Goal: Task Accomplishment & Management: Use online tool/utility

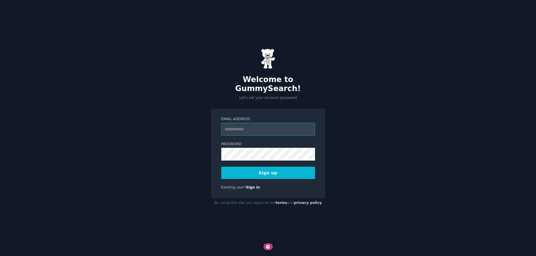
click at [269, 127] on input "Email Address" at bounding box center [268, 129] width 94 height 13
drag, startPoint x: 457, startPoint y: 45, endPoint x: 479, endPoint y: 9, distance: 42.2
click at [457, 45] on div "Welcome to GummySearch! Let's set your account password Email Address Password …" at bounding box center [268, 128] width 536 height 256
click at [256, 128] on input "Email Address" at bounding box center [268, 129] width 94 height 13
click at [233, 124] on input "Email Address" at bounding box center [268, 129] width 94 height 13
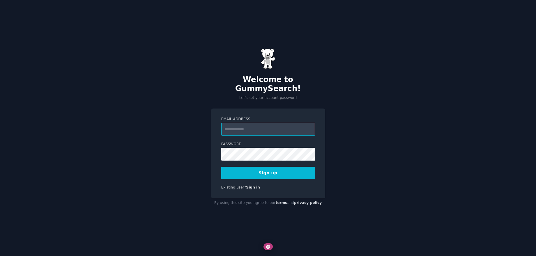
type input "**********"
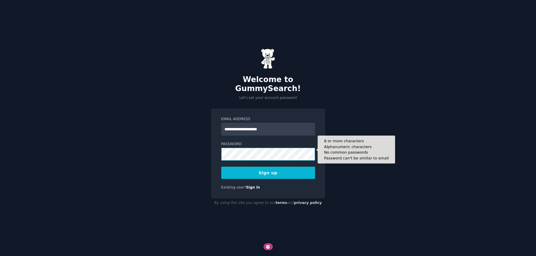
click at [165, 140] on div "**********" at bounding box center [268, 128] width 536 height 256
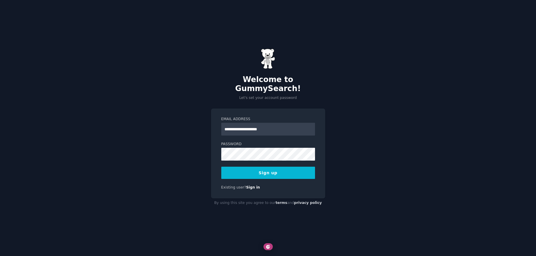
click at [246, 167] on button "Sign up" at bounding box center [268, 173] width 94 height 12
click at [246, 167] on div "Sign up" at bounding box center [268, 173] width 94 height 12
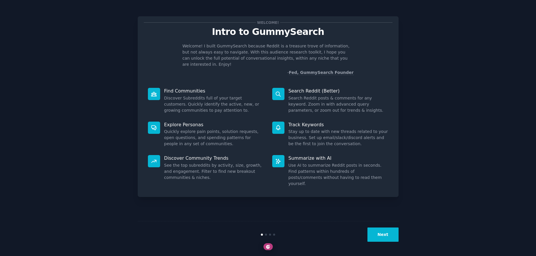
click at [397, 238] on button "Next" at bounding box center [382, 234] width 31 height 14
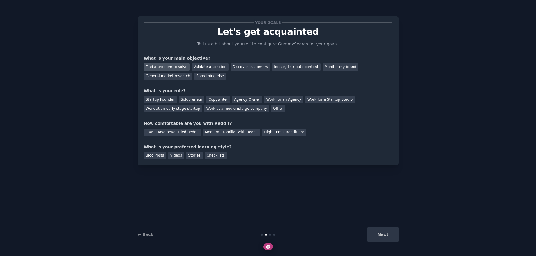
click at [163, 66] on div "Find a problem to solve" at bounding box center [167, 66] width 46 height 7
click at [189, 99] on div "Solopreneur" at bounding box center [192, 99] width 26 height 7
click at [170, 97] on div "Startup Founder" at bounding box center [160, 99] width 33 height 7
click at [187, 97] on div "Solopreneur" at bounding box center [192, 99] width 26 height 7
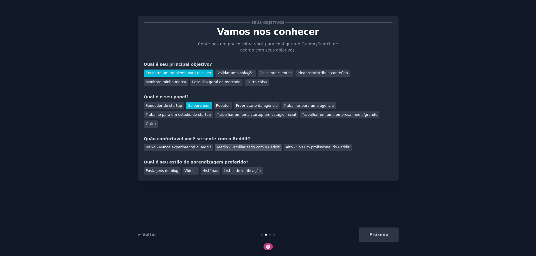
click at [248, 145] on font "Médio - Familiarizado com o Reddit" at bounding box center [248, 147] width 62 height 4
click at [209, 169] on font "Histórias" at bounding box center [210, 171] width 16 height 4
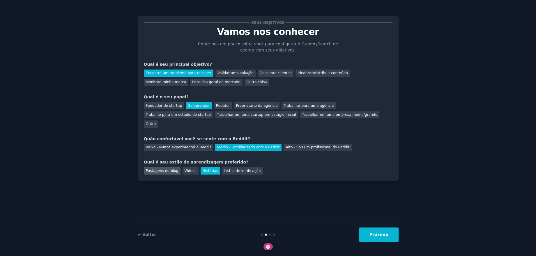
click at [171, 167] on div "Postagens do blog" at bounding box center [162, 170] width 37 height 7
click at [378, 230] on button "Próximo" at bounding box center [378, 234] width 39 height 14
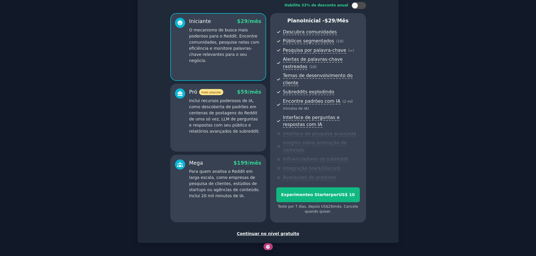
scroll to position [61, 0]
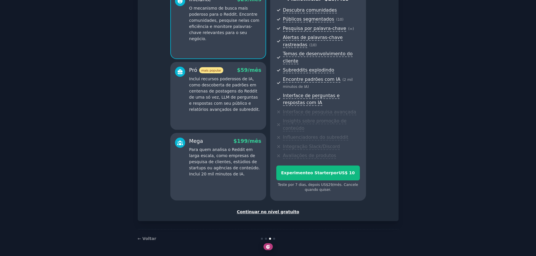
click at [382, 217] on div "Configure sua conta Escolha o seu sabor GummySearch Habilite 33% de desconto an…" at bounding box center [268, 88] width 261 height 266
click at [320, 173] on font "o Starter" at bounding box center [320, 172] width 21 height 5
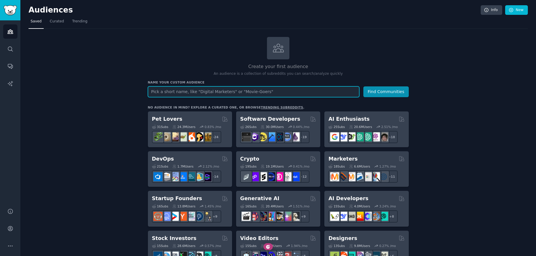
click at [189, 88] on input "text" at bounding box center [253, 91] width 211 height 11
type input "airbnb"
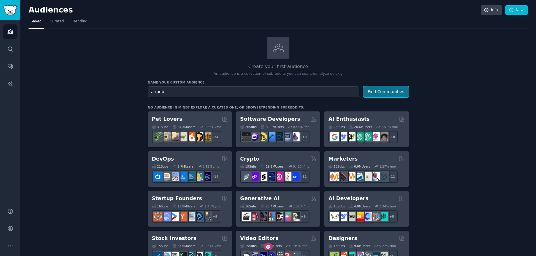
click at [388, 92] on button "Find Communities" at bounding box center [385, 91] width 45 height 11
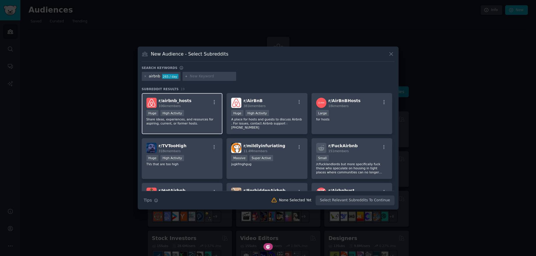
click at [191, 103] on div "r/ airbnb_hosts 106k members" at bounding box center [182, 103] width 72 height 10
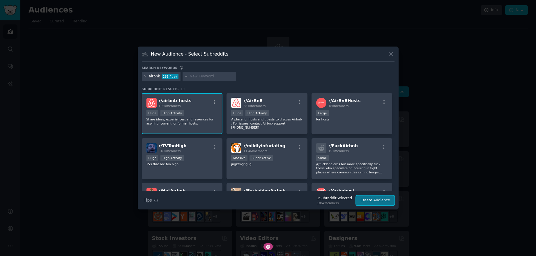
click at [377, 202] on button "Create Audience" at bounding box center [375, 200] width 38 height 10
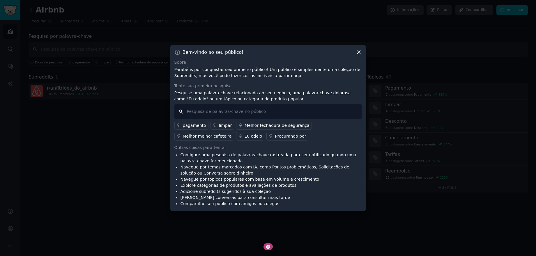
click at [207, 112] on input "text" at bounding box center [267, 111] width 187 height 15
click at [361, 51] on icon at bounding box center [358, 52] width 6 height 6
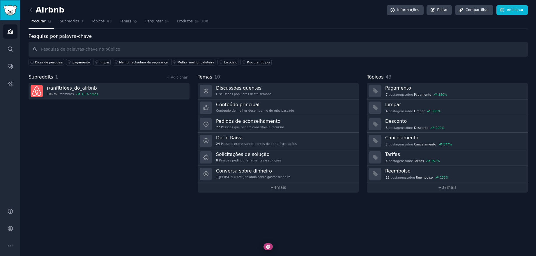
click at [15, 11] on img "Barra lateral" at bounding box center [9, 10] width 13 height 10
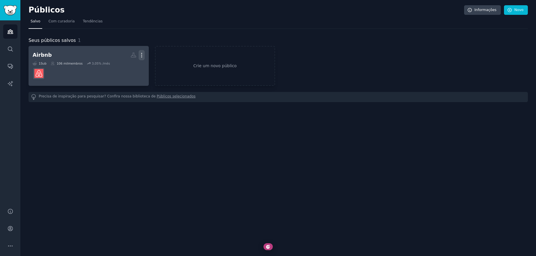
click at [144, 55] on link "Airbnb Público personalizado Mais 1 Sub 106 mil membros 3,05 % /mês" at bounding box center [89, 66] width 120 height 40
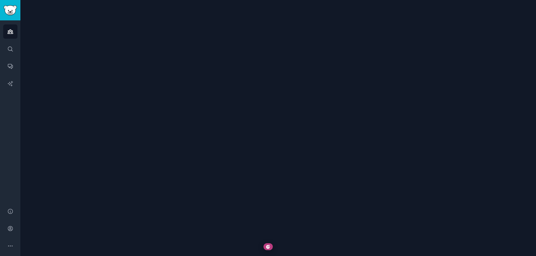
click at [142, 54] on div at bounding box center [277, 128] width 515 height 256
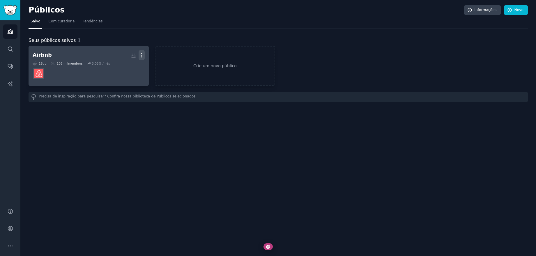
click at [142, 55] on icon "button" at bounding box center [141, 55] width 1 height 4
click at [122, 70] on p "Delete" at bounding box center [125, 67] width 13 height 6
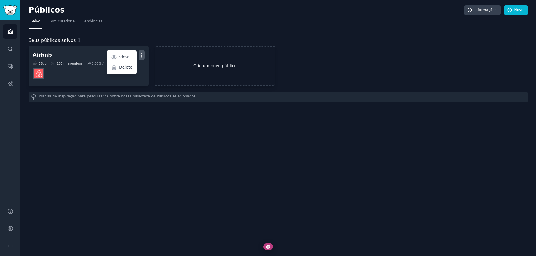
click at [216, 66] on font "Crie um novo público" at bounding box center [214, 65] width 43 height 5
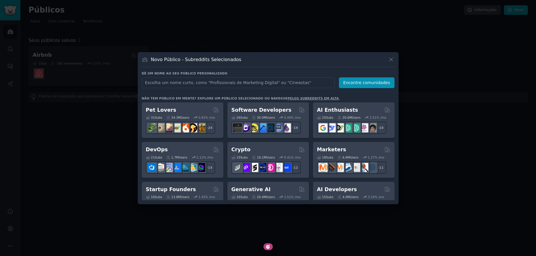
click at [203, 80] on input "text" at bounding box center [238, 82] width 193 height 11
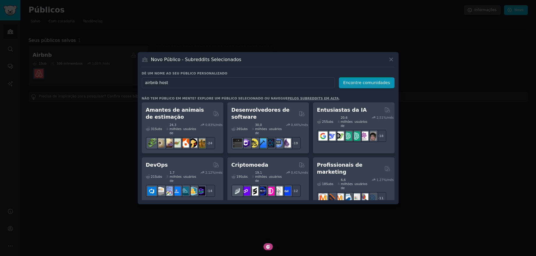
type input "airbnb hosts"
click button "Encontre comunidades" at bounding box center [367, 82] width 56 height 11
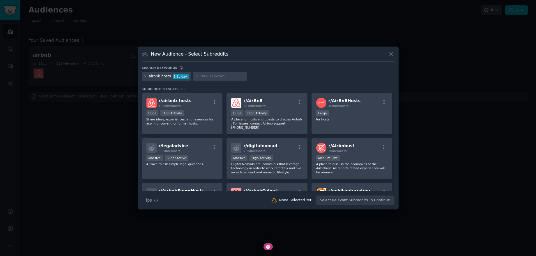
click at [286, 81] on div "airbnb hosts 8.9 / day" at bounding box center [268, 77] width 252 height 11
click at [215, 102] on icon "button" at bounding box center [213, 101] width 5 height 5
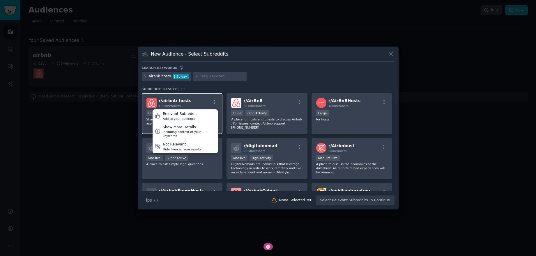
click at [197, 103] on div "r/ airbnb_hosts 106k members Relevant Subreddit Add to your audience Show More …" at bounding box center [182, 103] width 72 height 10
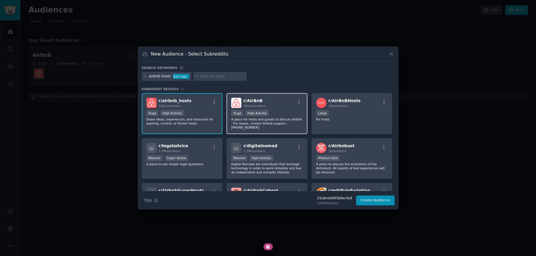
click at [278, 103] on div "r/ AirBnB 381k members" at bounding box center [267, 103] width 72 height 10
click at [390, 53] on icon at bounding box center [390, 53] width 3 height 3
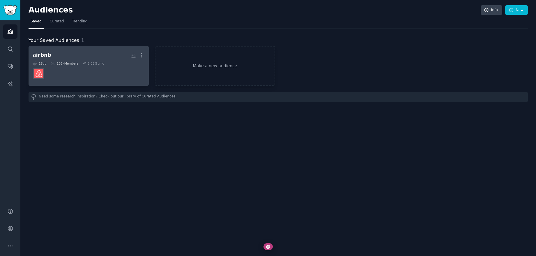
click at [106, 72] on dd at bounding box center [89, 73] width 112 height 16
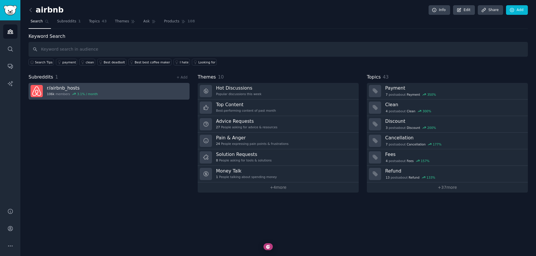
click at [93, 90] on h3 "r/ airbnb_hosts" at bounding box center [72, 88] width 51 height 6
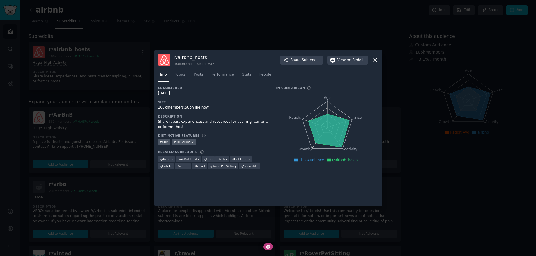
click at [376, 60] on icon at bounding box center [375, 60] width 6 height 6
click at [375, 59] on icon at bounding box center [374, 59] width 3 height 3
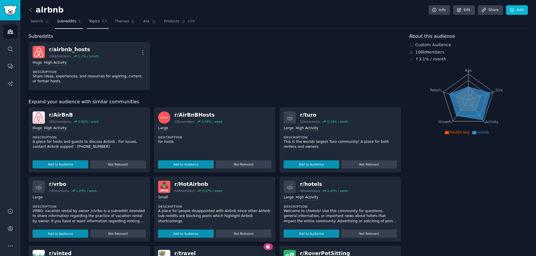
click at [96, 22] on span "Topics" at bounding box center [94, 21] width 11 height 5
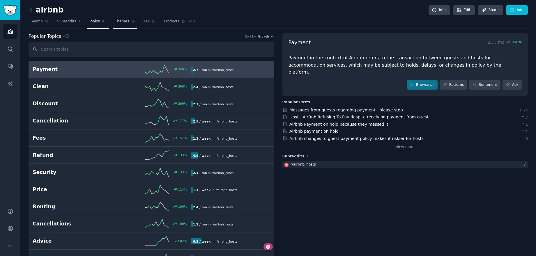
click at [125, 21] on span "Themes" at bounding box center [122, 21] width 14 height 5
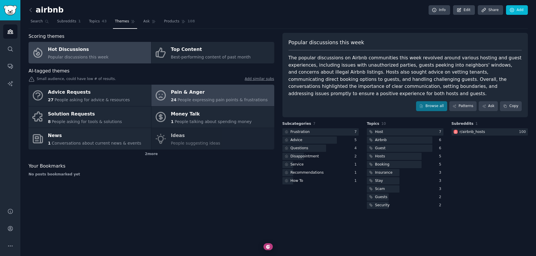
click at [193, 97] on div "24 People expressing pain points & frustrations" at bounding box center [219, 100] width 97 height 6
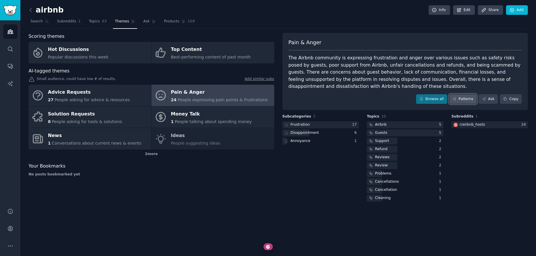
click at [454, 96] on link "Patterns" at bounding box center [462, 99] width 27 height 10
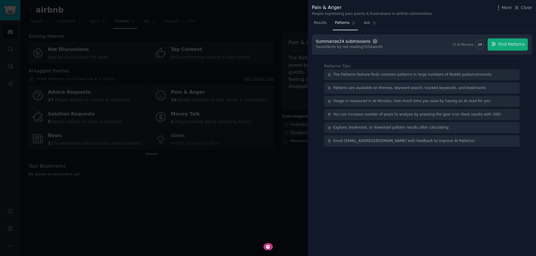
click at [374, 42] on icon "button" at bounding box center [374, 41] width 1 height 1
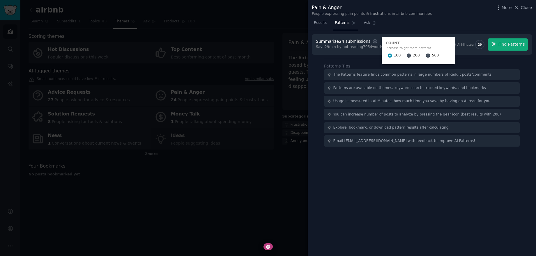
click at [412, 54] on span "200" at bounding box center [415, 55] width 7 height 5
click at [409, 54] on input "200" at bounding box center [408, 56] width 4 height 4
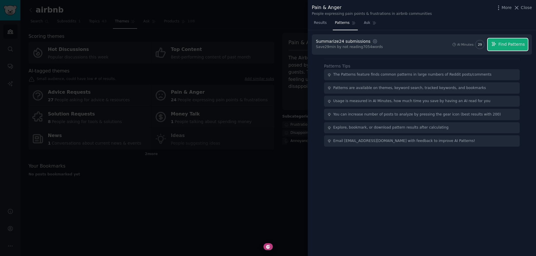
click at [505, 45] on span "Find Patterns" at bounding box center [511, 44] width 26 height 6
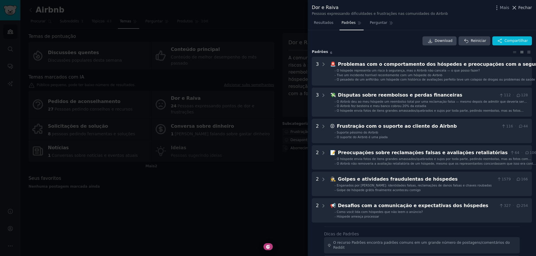
click at [522, 8] on font "Fechar" at bounding box center [525, 7] width 14 height 5
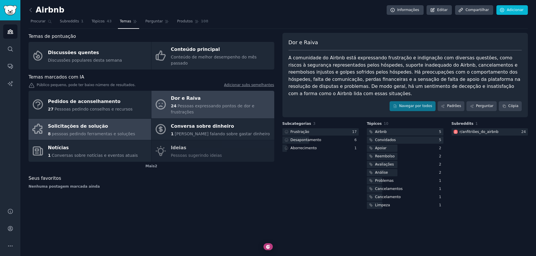
click at [98, 123] on font "Solicitações de solução" at bounding box center [78, 126] width 60 height 7
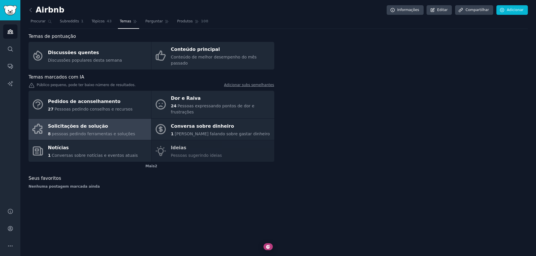
click at [97, 123] on font "Solicitações de solução" at bounding box center [78, 126] width 60 height 7
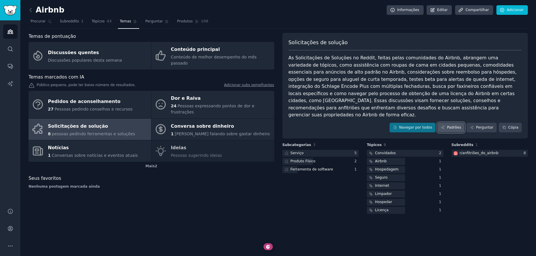
click at [456, 125] on font "Padrões" at bounding box center [454, 127] width 14 height 4
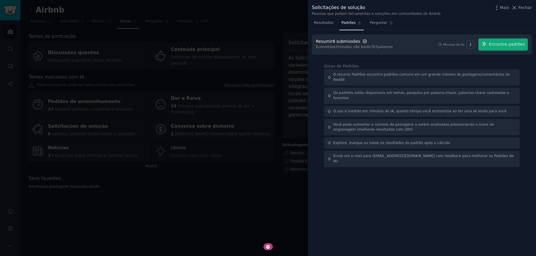
click at [364, 42] on icon "button" at bounding box center [364, 41] width 4 height 4
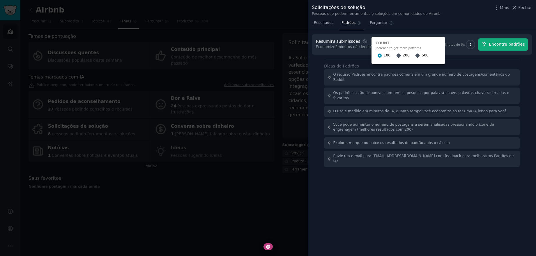
click at [402, 55] on span "200" at bounding box center [405, 55] width 7 height 5
click at [400, 55] on input "200" at bounding box center [398, 56] width 4 height 4
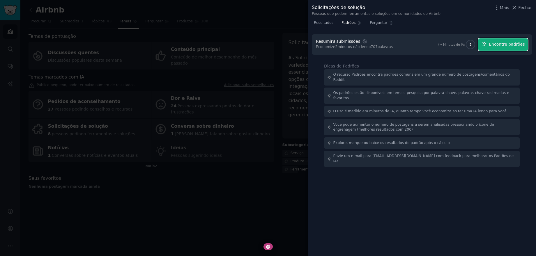
click at [501, 47] on span "Encontre padrões" at bounding box center [506, 44] width 36 height 6
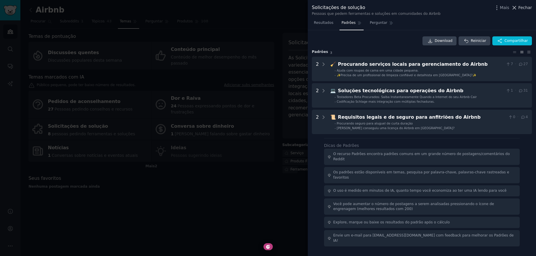
click at [516, 10] on icon at bounding box center [514, 8] width 6 height 6
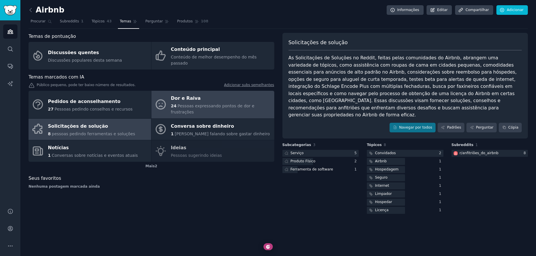
click at [158, 91] on link "Dor e Raiva 24 Pessoas expressando pontos de dor e frustrações" at bounding box center [212, 105] width 122 height 28
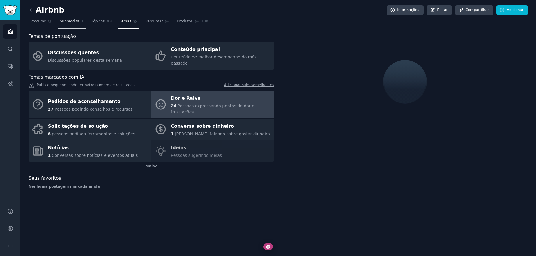
click at [68, 23] on font "Subreddits" at bounding box center [69, 21] width 19 height 4
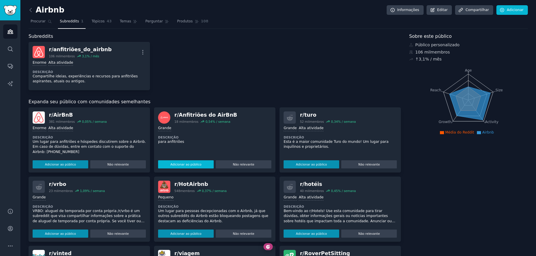
click at [188, 163] on font "Adicionar ao público" at bounding box center [185, 164] width 31 height 3
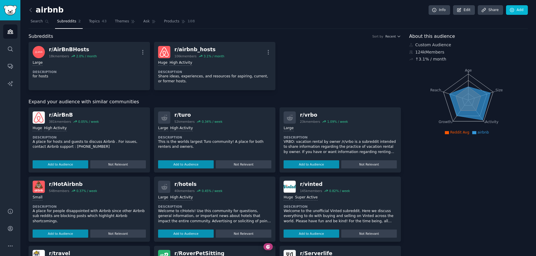
click at [328, 61] on div "r/ AirBnBHosts 18k members 2.0 % / month More Large Description for hosts r/ ai…" at bounding box center [215, 66] width 372 height 48
click at [44, 22] on link "Search" at bounding box center [40, 23] width 22 height 12
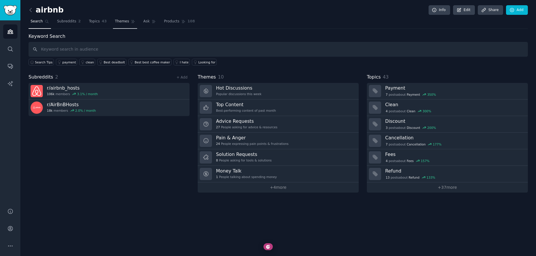
click at [121, 24] on link "Themes" at bounding box center [125, 23] width 24 height 12
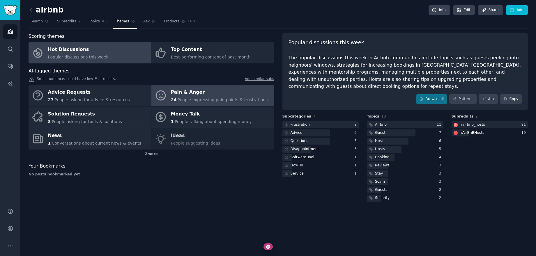
click at [183, 91] on div "Pain & Anger" at bounding box center [219, 92] width 97 height 9
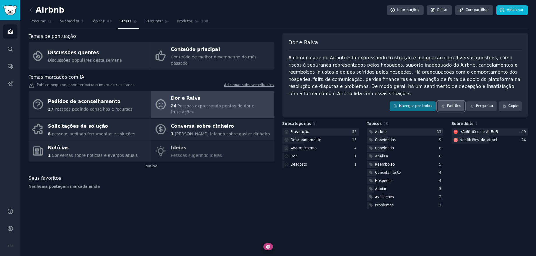
click at [446, 107] on link "Padrões" at bounding box center [450, 106] width 27 height 10
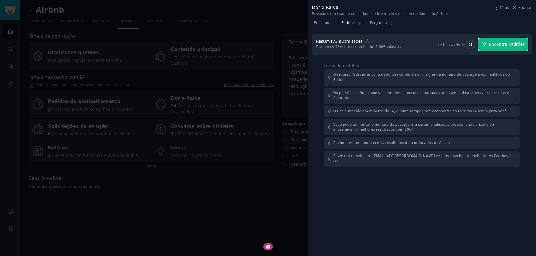
click at [488, 47] on button "Encontre padrões" at bounding box center [502, 44] width 49 height 12
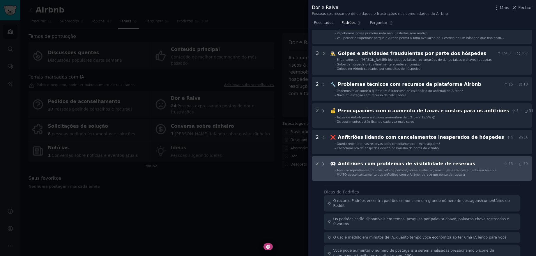
scroll to position [156, 0]
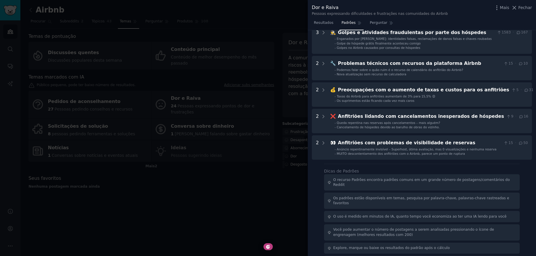
click at [230, 171] on div at bounding box center [268, 128] width 536 height 256
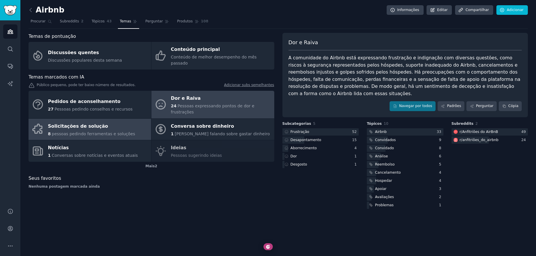
click at [97, 124] on div "Solicitações de solução" at bounding box center [91, 126] width 87 height 9
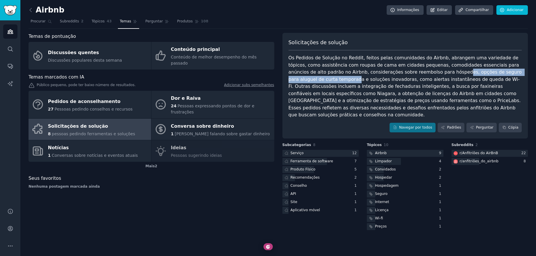
drag, startPoint x: 309, startPoint y: 80, endPoint x: 419, endPoint y: 69, distance: 110.8
click at [419, 69] on div "Os Pedidos de Solução no Reddit, feitos pelas comunidades do Airbnb, abrangem u…" at bounding box center [404, 86] width 233 height 64
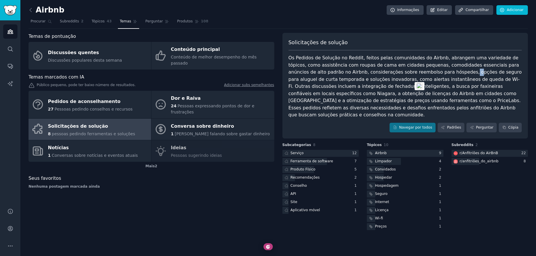
click at [430, 74] on font "Os Pedidos de Solução no Reddit, feitos pelas comunidades do Airbnb, abrangem u…" at bounding box center [405, 86] width 234 height 63
click at [430, 73] on font "Os Pedidos de Solução no Reddit, feitos pelas comunidades do Airbnb, abrangem u…" at bounding box center [405, 86] width 234 height 63
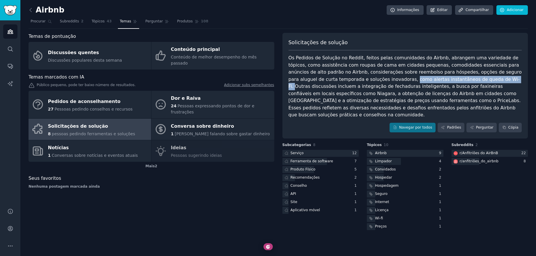
drag, startPoint x: 440, startPoint y: 80, endPoint x: 360, endPoint y: 81, distance: 79.7
click at [360, 81] on font "Os Pedidos de Solução no Reddit, feitos pelas comunidades do Airbnb, abrangem u…" at bounding box center [405, 86] width 234 height 63
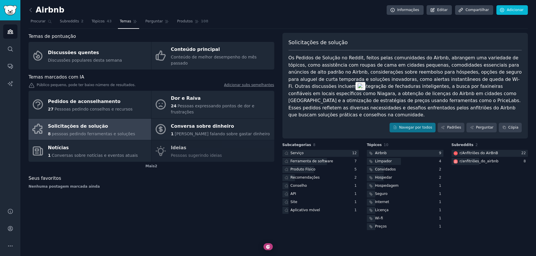
click at [321, 91] on font "Os Pedidos de Solução no Reddit, feitos pelas comunidades do Airbnb, abrangem u…" at bounding box center [405, 86] width 234 height 63
drag, startPoint x: 373, startPoint y: 80, endPoint x: 388, endPoint y: 80, distance: 15.4
click at [375, 80] on font "Os Pedidos de Solução no Reddit, feitos pelas comunidades do Airbnb, abrangem u…" at bounding box center [405, 86] width 234 height 63
drag, startPoint x: 388, startPoint y: 80, endPoint x: 428, endPoint y: 79, distance: 39.6
click at [423, 79] on font "Os Pedidos de Solução no Reddit, feitos pelas comunidades do Airbnb, abrangem u…" at bounding box center [405, 86] width 234 height 63
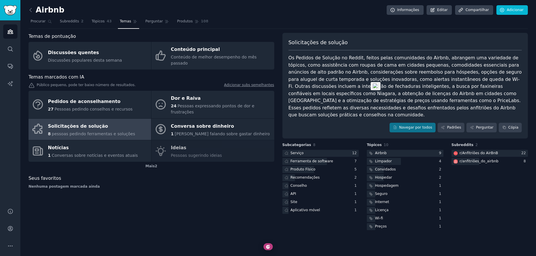
click at [428, 79] on font "Os Pedidos de Solução no Reddit, feitos pelas comunidades do Airbnb, abrangem u…" at bounding box center [405, 86] width 234 height 63
drag, startPoint x: 373, startPoint y: 79, endPoint x: 454, endPoint y: 81, distance: 80.6
click at [454, 81] on font "Os Pedidos de Solução no Reddit, feitos pelas comunidades do Airbnb, abrangem u…" at bounding box center [405, 86] width 234 height 63
copy font "alertas instantâneos de queda de Wi-Fi"
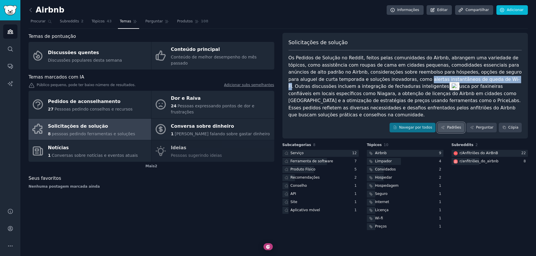
click at [454, 125] on font "Padrões" at bounding box center [454, 127] width 14 height 4
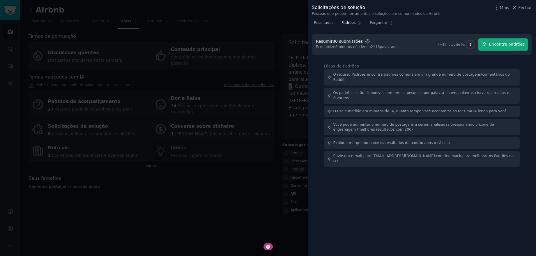
click at [366, 43] on icon "button" at bounding box center [367, 41] width 4 height 4
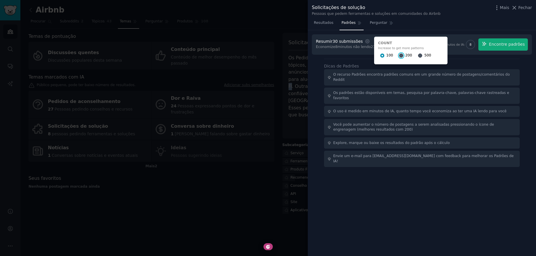
click at [399, 54] on input "200" at bounding box center [401, 56] width 4 height 4
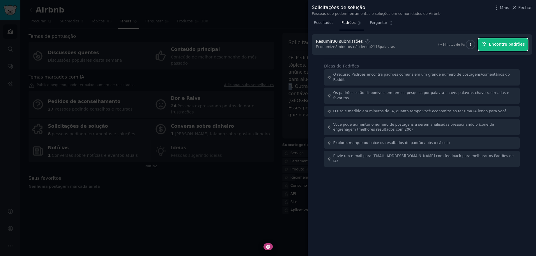
click at [507, 46] on font "Encontre padrões" at bounding box center [506, 44] width 36 height 5
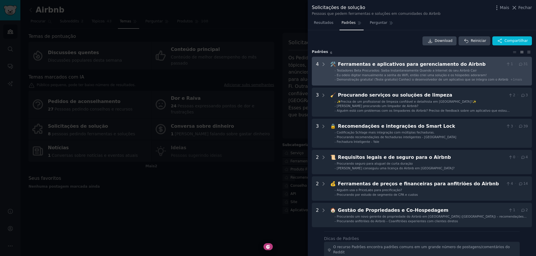
click at [377, 76] on font "Eu odeio digitar manualmente a senha do WiFi, então criei uma solução e os hósp…" at bounding box center [412, 74] width 150 height 3
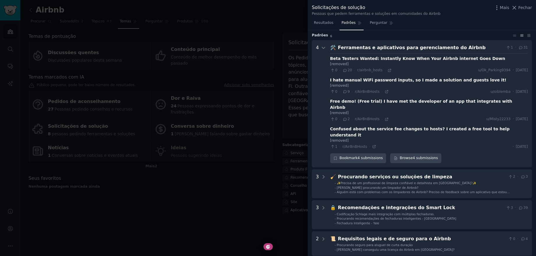
scroll to position [26, 0]
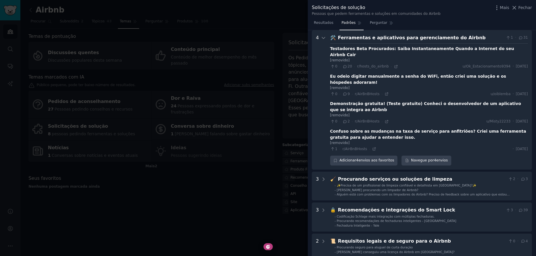
click at [369, 49] on font "Testadores Beta Procurados: Saiba Instantaneamente Quando a Internet do seu Air…" at bounding box center [422, 51] width 184 height 11
click at [336, 58] on font "[removido]" at bounding box center [339, 60] width 19 height 4
click at [396, 65] on icon at bounding box center [395, 66] width 3 height 3
click at [385, 93] on icon at bounding box center [386, 94] width 3 height 3
click at [179, 116] on div at bounding box center [268, 128] width 536 height 256
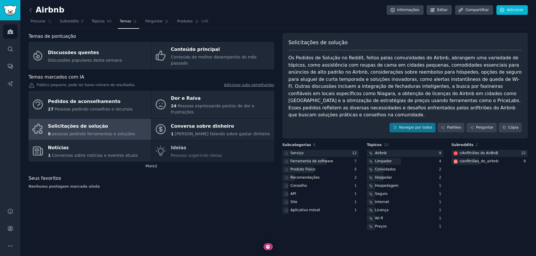
click at [87, 123] on font "Solicitações de solução" at bounding box center [78, 126] width 60 height 6
click at [148, 19] on span "Perguntar" at bounding box center [153, 21] width 17 height 5
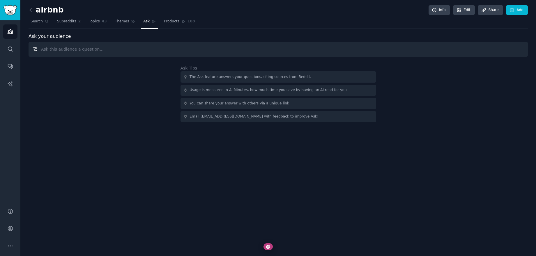
click at [194, 51] on input "text" at bounding box center [278, 49] width 499 height 15
type input "i would love someone to build this"
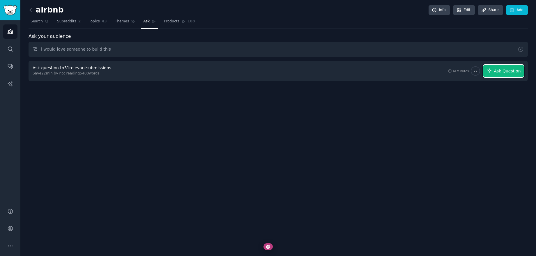
click at [497, 74] on span "Ask Question" at bounding box center [506, 71] width 27 height 6
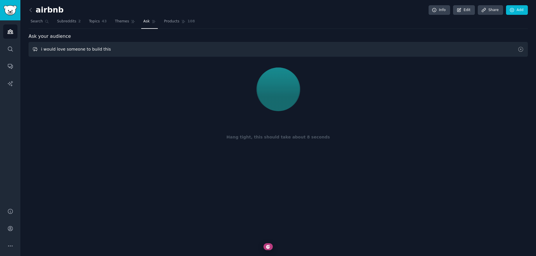
drag, startPoint x: 105, startPoint y: 52, endPoint x: 26, endPoint y: 52, distance: 79.1
click at [26, 52] on div "airbnb Info Edit Share Add Search Subreddits 2 Topics 43 Themes Ask Products 10…" at bounding box center [277, 128] width 515 height 256
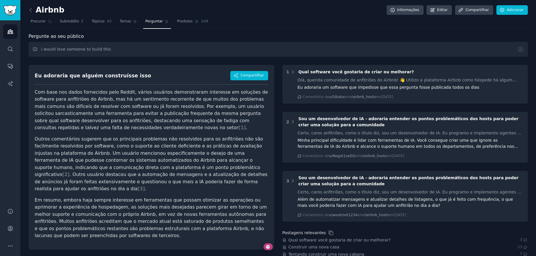
click at [219, 31] on div "Airbnb Informações Editar Compartilhar Adicionar Procurar Subreddits 2 Tópicos …" at bounding box center [278, 163] width 499 height 311
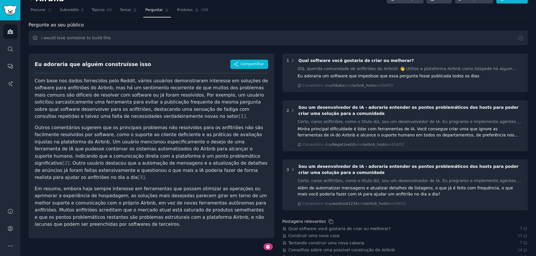
scroll to position [15, 0]
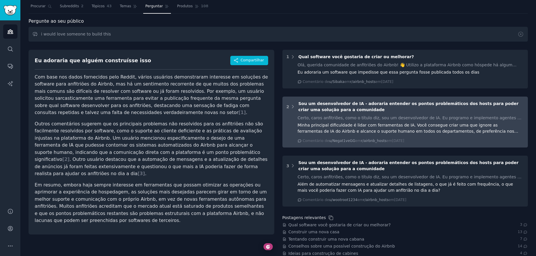
click at [380, 113] on div "2 Sou um desenvolvedor de IA - adoraria entender os pontos problemáticos dos ho…" at bounding box center [405, 122] width 246 height 51
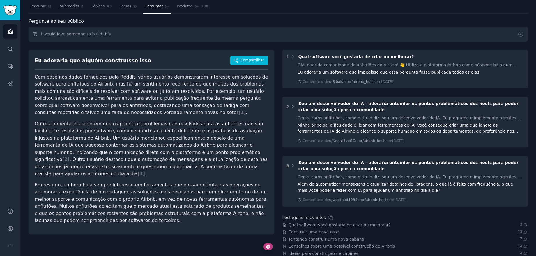
scroll to position [0, 0]
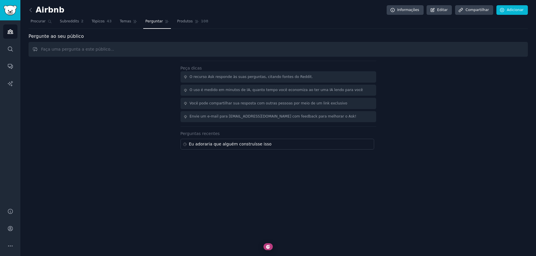
click at [90, 53] on input "text" at bounding box center [278, 49] width 499 height 15
click at [161, 53] on input "text" at bounding box center [278, 49] width 499 height 15
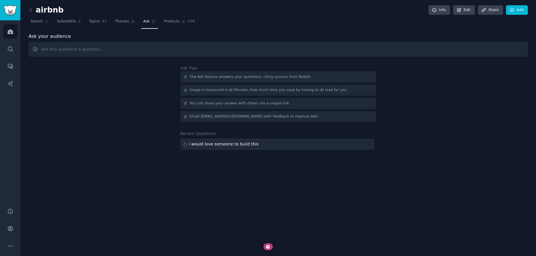
click at [200, 143] on div "i would love someone to build this" at bounding box center [224, 144] width 70 height 6
type input "i would love someone to build this"
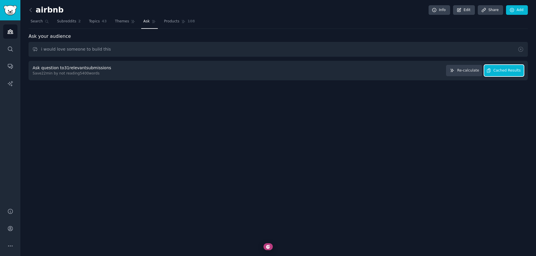
click at [494, 72] on span "Cached Results" at bounding box center [506, 70] width 27 height 5
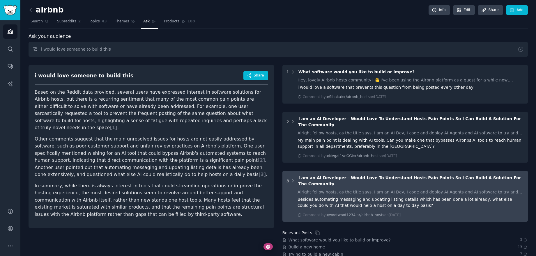
scroll to position [29, 0]
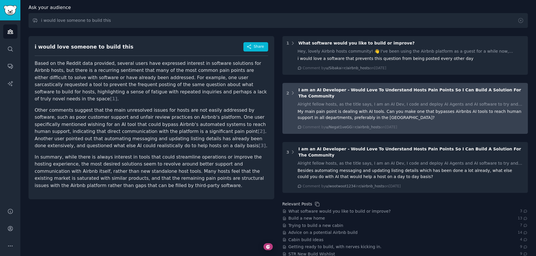
click at [321, 108] on div "My main pain point is dealing with AI tools. Can you make one that bypasses Air…" at bounding box center [410, 114] width 226 height 12
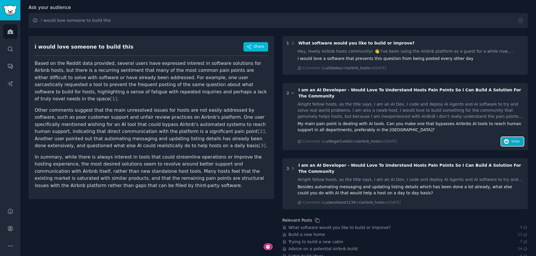
click at [501, 137] on button "View" at bounding box center [512, 141] width 23 height 9
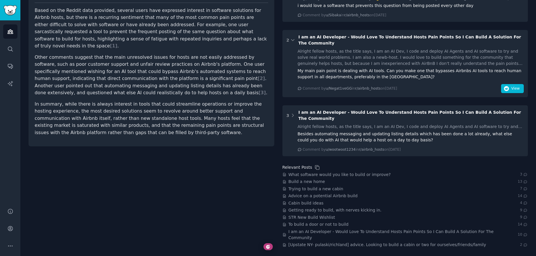
scroll to position [63, 0]
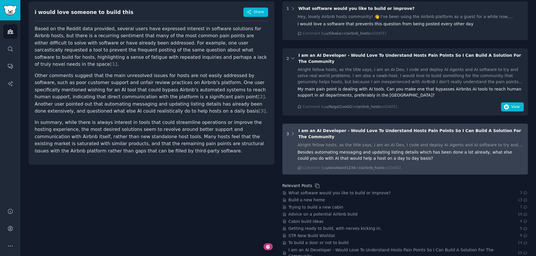
click at [424, 166] on div "Comment by u/wootwoot1234 in r/airbnb_hosts [DATE][DATE]" at bounding box center [410, 168] width 226 height 5
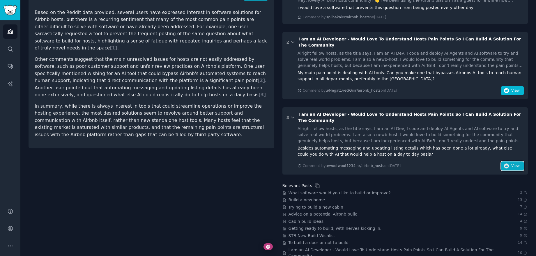
click at [504, 163] on icon "button" at bounding box center [506, 165] width 5 height 5
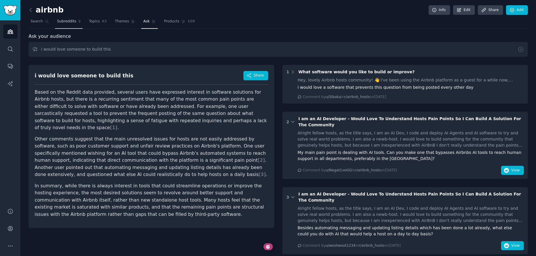
click at [70, 23] on span "Subreddits" at bounding box center [66, 21] width 19 height 5
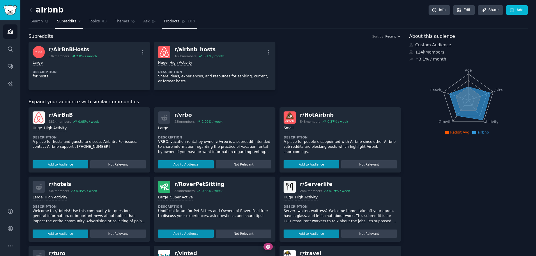
click at [176, 24] on link "Products 108" at bounding box center [179, 23] width 35 height 12
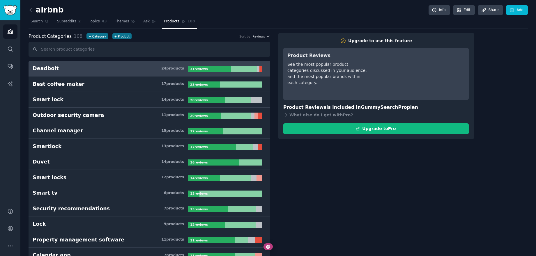
click at [54, 71] on div "Deadbolt" at bounding box center [46, 68] width 26 height 7
click at [111, 70] on h3 "Deadbolt 24 product s" at bounding box center [110, 68] width 155 height 7
click at [59, 22] on span "Subreddits" at bounding box center [66, 21] width 19 height 5
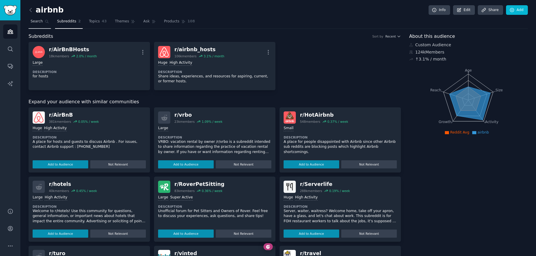
click at [44, 24] on link "Search" at bounding box center [40, 23] width 22 height 12
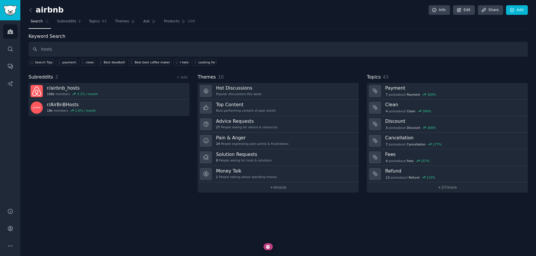
type input "hosts"
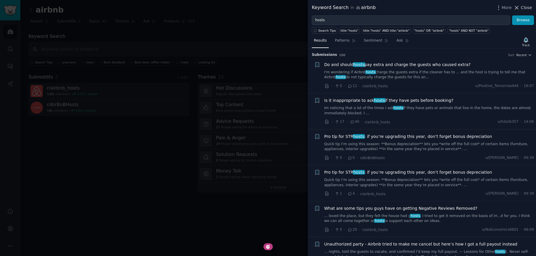
click at [529, 8] on span "Close" at bounding box center [525, 8] width 11 height 6
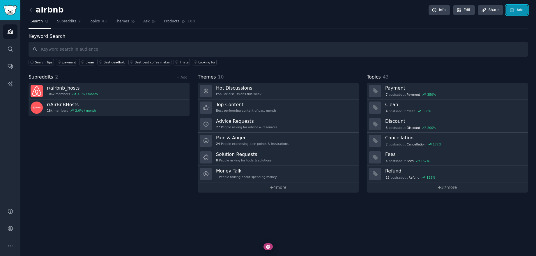
click at [526, 8] on link "Add" at bounding box center [517, 10] width 22 height 10
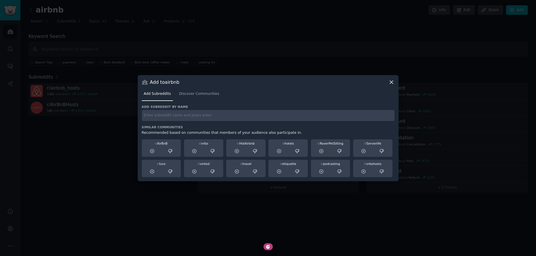
click at [393, 84] on icon at bounding box center [391, 82] width 6 height 6
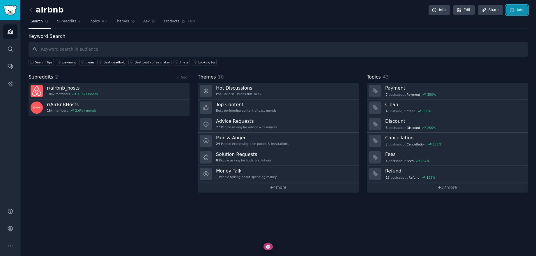
click at [518, 11] on link "Add" at bounding box center [517, 10] width 22 height 10
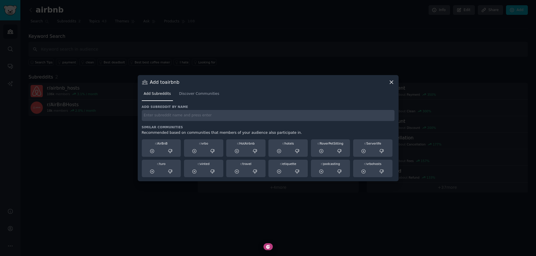
click at [211, 118] on input "text" at bounding box center [268, 115] width 252 height 11
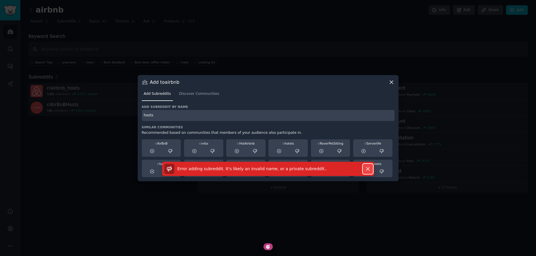
click at [368, 166] on icon "button" at bounding box center [367, 169] width 6 height 6
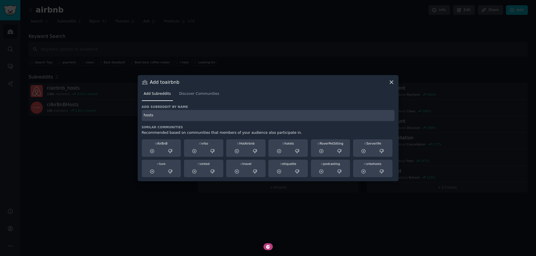
click at [184, 116] on input "hosts" at bounding box center [268, 115] width 252 height 11
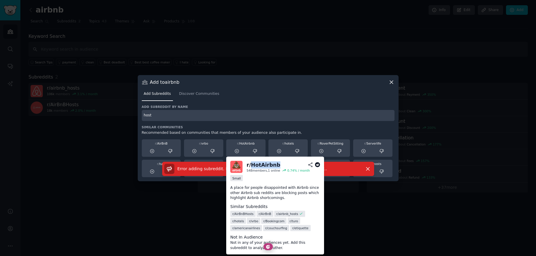
drag, startPoint x: 273, startPoint y: 165, endPoint x: 251, endPoint y: 165, distance: 22.1
click at [251, 165] on h2 "r/ HotAirbnb" at bounding box center [282, 164] width 73 height 7
copy div "HotAirbnb"
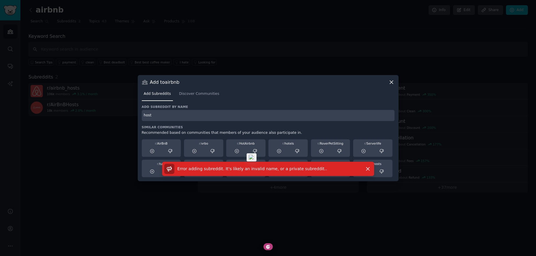
click at [194, 116] on input "host" at bounding box center [268, 115] width 252 height 11
paste input "i would love someone to build this"
drag, startPoint x: 191, startPoint y: 115, endPoint x: 115, endPoint y: 113, distance: 76.2
click at [115, 113] on div "​ Add to airbnb Add Subreddits Discover Communities Add subreddit by name i wou…" at bounding box center [267, 128] width 531 height 256
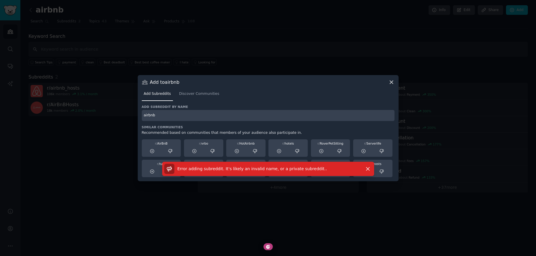
type input "airbnb"
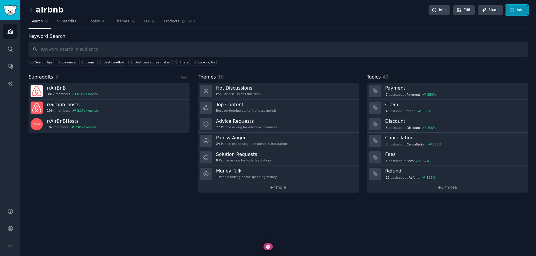
click at [512, 10] on icon at bounding box center [512, 10] width 4 height 4
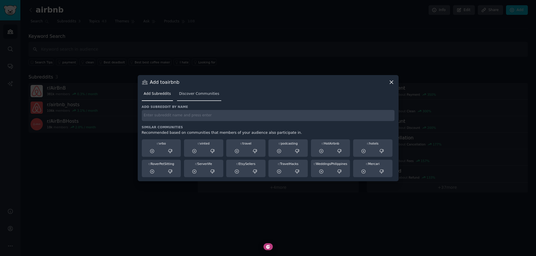
click at [208, 98] on link "Discover Communities" at bounding box center [199, 95] width 44 height 12
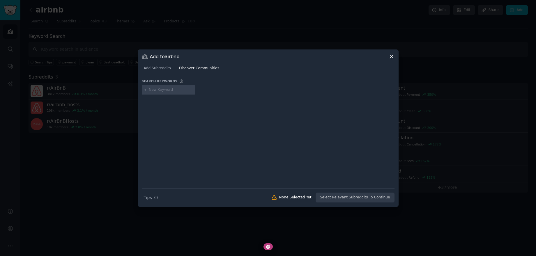
click at [165, 90] on input "text" at bounding box center [171, 89] width 44 height 5
type input "hosts"
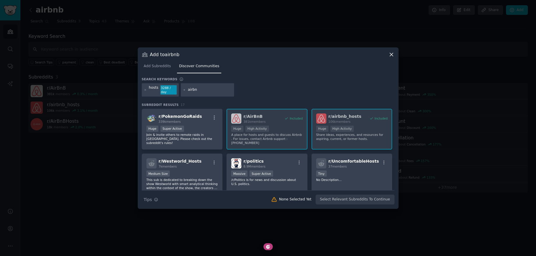
type input "airbnb"
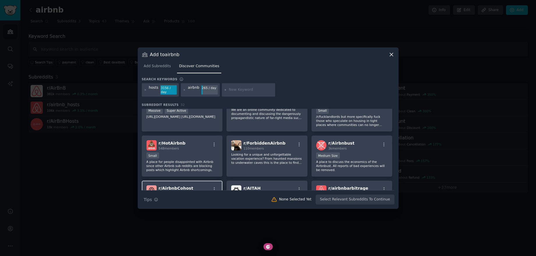
scroll to position [220, 0]
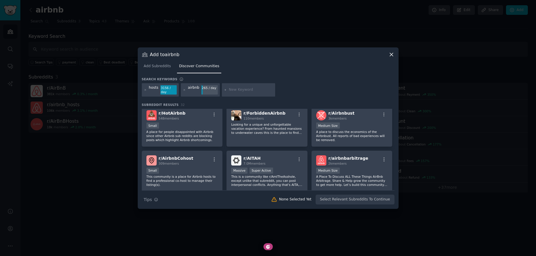
paste input "vacation rental"
type input "vacation rental"
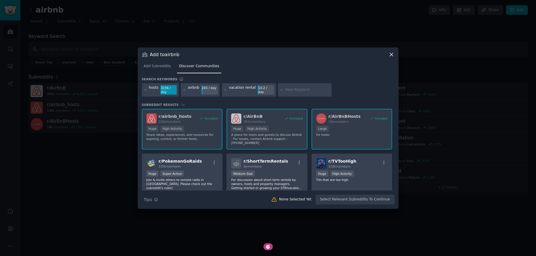
click at [392, 56] on icon at bounding box center [390, 54] width 3 height 3
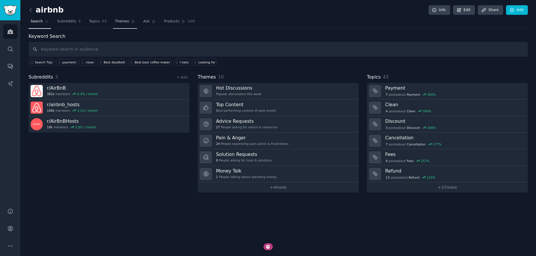
click at [131, 26] on link "Themes" at bounding box center [125, 23] width 24 height 12
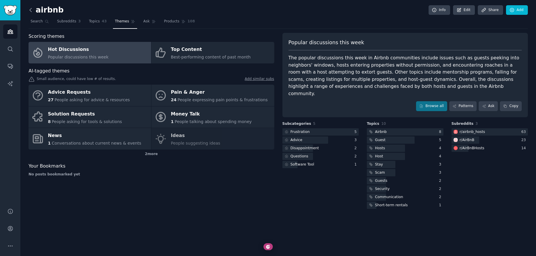
click at [32, 7] on icon at bounding box center [31, 10] width 6 height 6
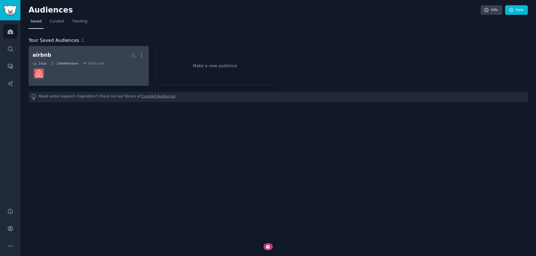
click at [103, 74] on dd at bounding box center [89, 73] width 112 height 16
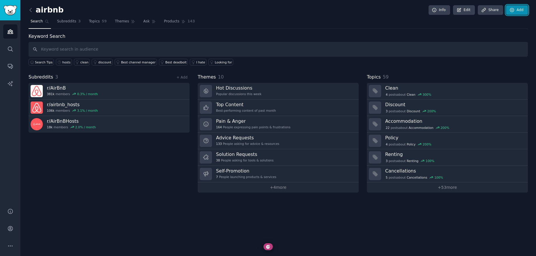
click at [513, 12] on icon at bounding box center [511, 10] width 5 height 5
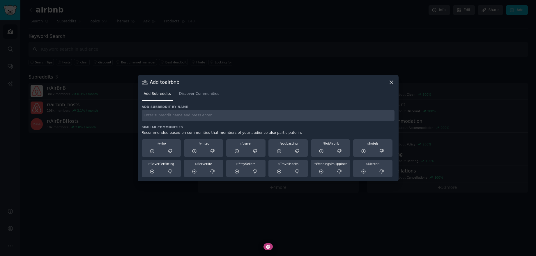
click at [205, 118] on input "text" at bounding box center [268, 115] width 252 height 11
click at [143, 115] on input "anfitriao" at bounding box center [268, 115] width 252 height 11
click at [178, 116] on input "anfitrião" at bounding box center [268, 115] width 252 height 11
type input "anfitrião"
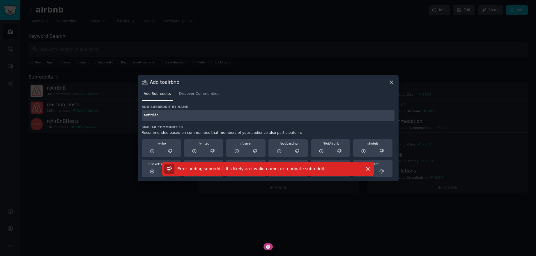
click at [153, 118] on input "anfitrião" at bounding box center [268, 115] width 252 height 11
click at [197, 95] on span "Discover Communities" at bounding box center [199, 93] width 40 height 5
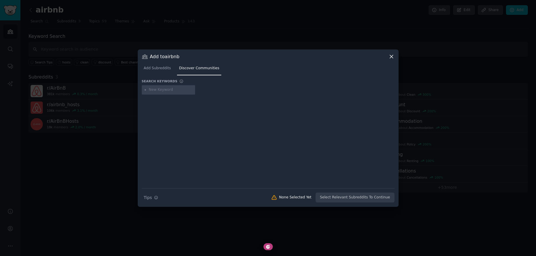
type input "anfitrião"
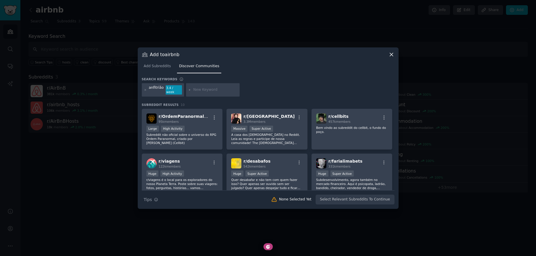
click at [387, 55] on div "Add to airbnb" at bounding box center [268, 54] width 252 height 6
click at [389, 56] on icon at bounding box center [391, 54] width 6 height 6
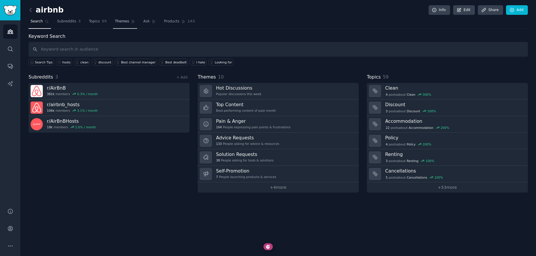
click at [126, 26] on link "Themes" at bounding box center [125, 23] width 24 height 12
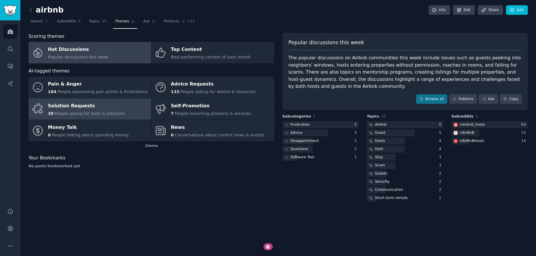
click at [71, 108] on div "Solution Requests" at bounding box center [86, 105] width 77 height 9
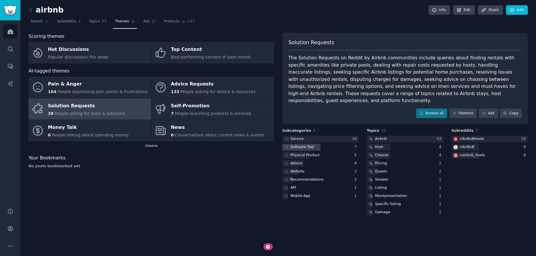
click at [309, 145] on div "Software Tool" at bounding box center [302, 147] width 24 height 5
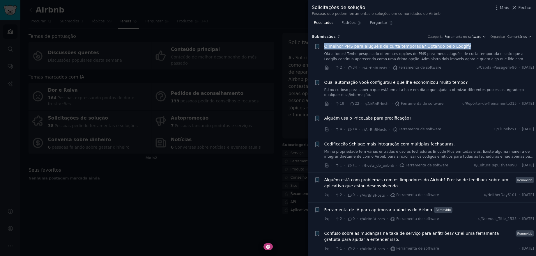
click at [420, 54] on font "Olá a todos! Tenho pesquisado diferentes opções de PMS para meus aluguéis de cu…" at bounding box center [428, 61] width 209 height 19
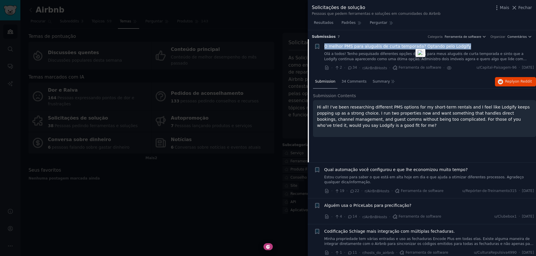
scroll to position [9, 0]
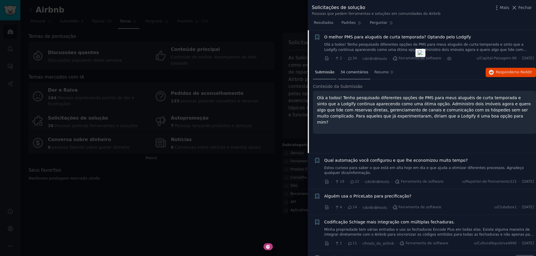
click at [357, 72] on font "34 comentários" at bounding box center [354, 72] width 28 height 4
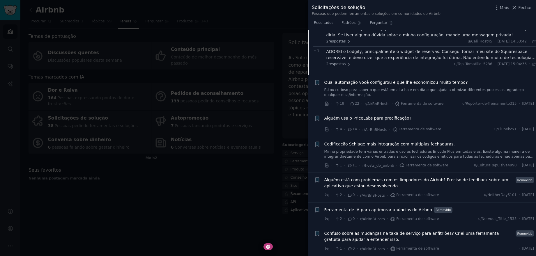
scroll to position [0, 0]
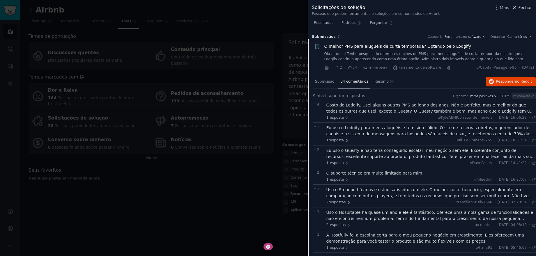
click at [522, 6] on font "Fechar" at bounding box center [525, 7] width 14 height 5
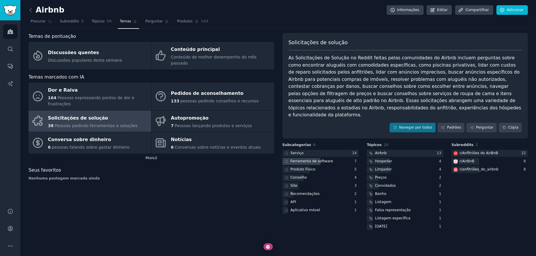
click at [314, 159] on font "Ferramenta de software" at bounding box center [311, 161] width 43 height 4
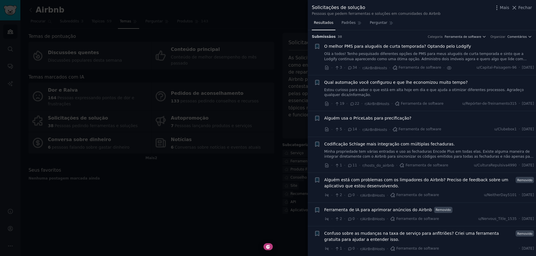
click at [378, 82] on font "Qual automação você configurou e que lhe economizou muito tempo?" at bounding box center [395, 82] width 143 height 5
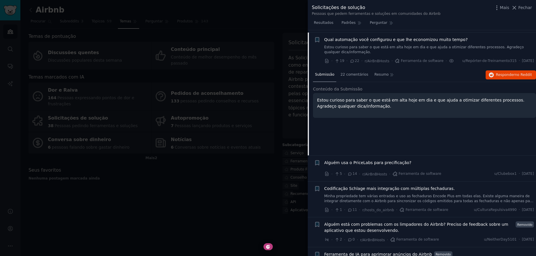
scroll to position [45, 0]
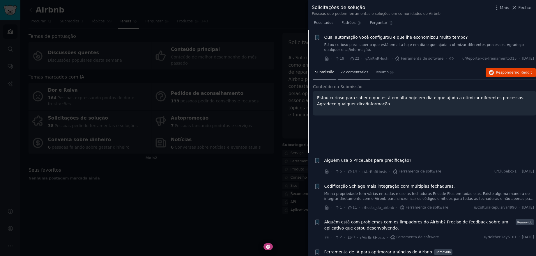
click at [353, 74] on font "22 comentários" at bounding box center [354, 72] width 28 height 4
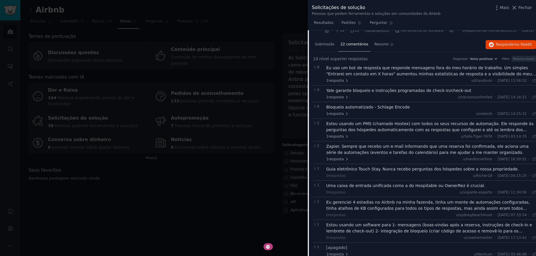
scroll to position [0, 0]
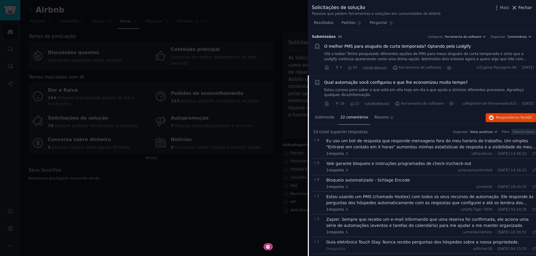
click at [519, 9] on font "Fechar" at bounding box center [525, 7] width 14 height 5
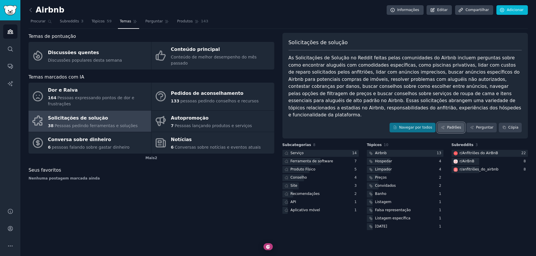
click at [451, 125] on font "Padrões" at bounding box center [454, 127] width 14 height 4
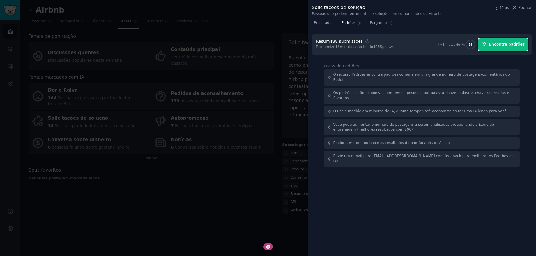
click at [502, 49] on button "Encontre padrões" at bounding box center [502, 44] width 49 height 12
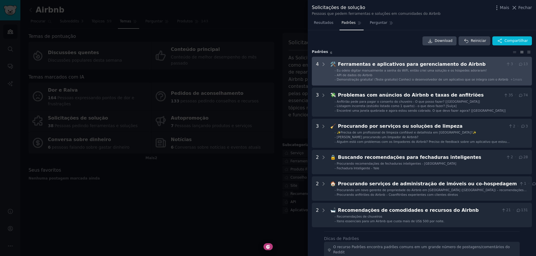
click at [381, 65] on font "Ferramentas e aplicativos para gerenciamento do Airbnb" at bounding box center [412, 64] width 148 height 6
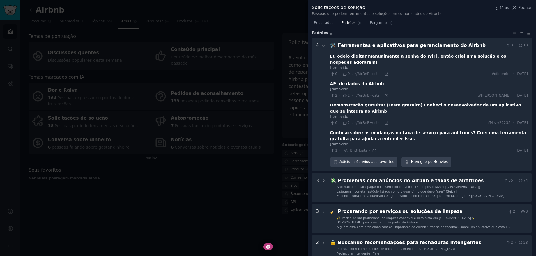
scroll to position [11, 0]
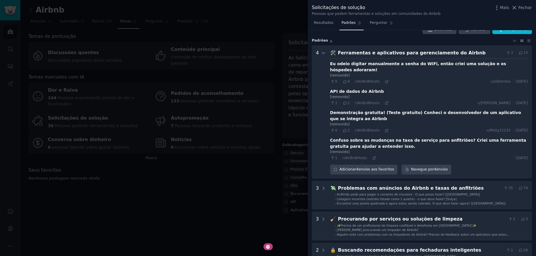
click at [346, 53] on font "Ferramentas e aplicativos para gerenciamento do Airbnb" at bounding box center [412, 53] width 148 height 6
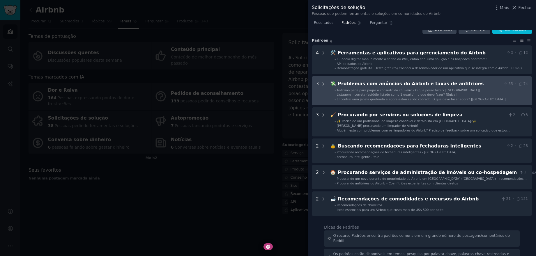
click at [380, 90] on font "Anfitrião pede para pagar o conserto do chuveiro - O que posso fazer? [[GEOGRAP…" at bounding box center [408, 89] width 143 height 3
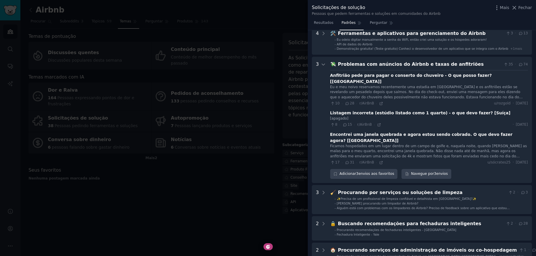
scroll to position [35, 0]
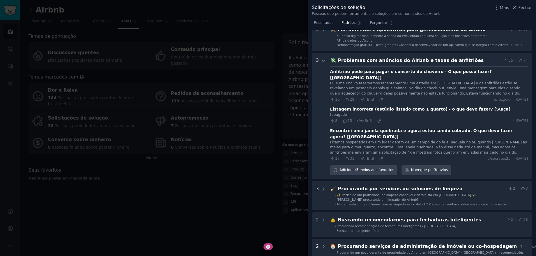
click at [411, 128] on font "Encontrei uma janela quebrada e agora estou sendo cobrado. O que devo fazer ago…" at bounding box center [421, 133] width 182 height 11
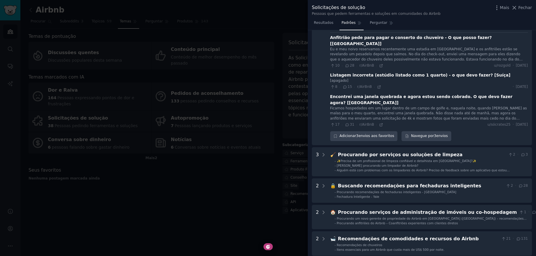
scroll to position [72, 0]
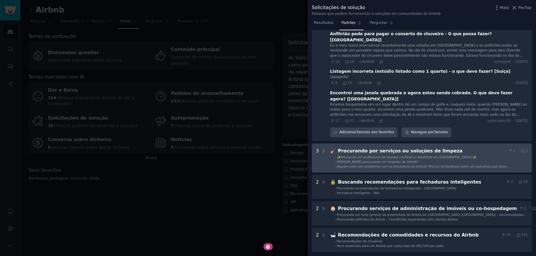
click at [332, 155] on ul "- ✨Precisa de um profissional de limpeza confiável e detalhista em [GEOGRAPHIC_…" at bounding box center [428, 161] width 197 height 13
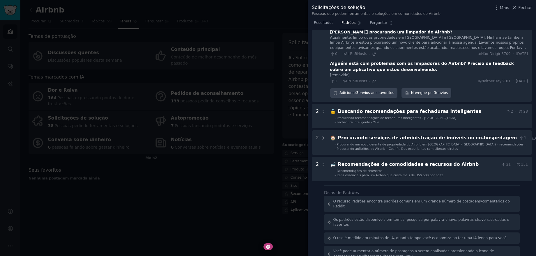
scroll to position [234, 0]
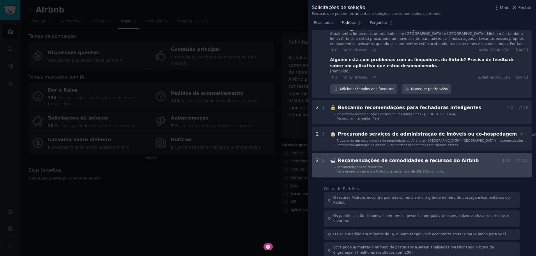
click at [351, 155] on Features "2 🛁 Recomendações de comodidades e recursos do Airbnb 21 · 131 - Recomendações …" at bounding box center [422, 165] width 220 height 24
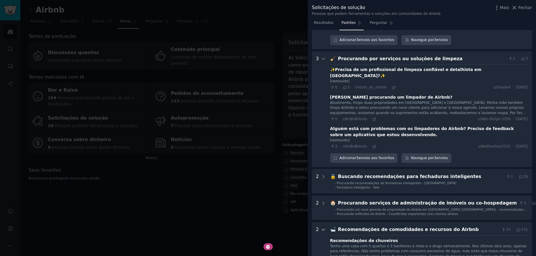
scroll to position [127, 0]
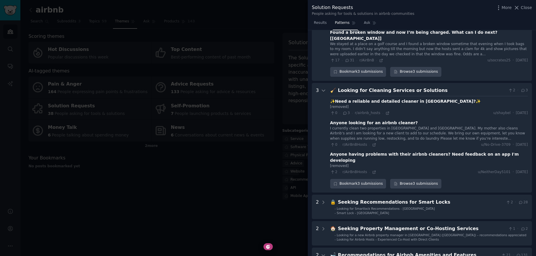
click at [377, 151] on div "Anyone having problems with their airbnb cleaners? Need feedback on an app I'm …" at bounding box center [429, 157] width 198 height 12
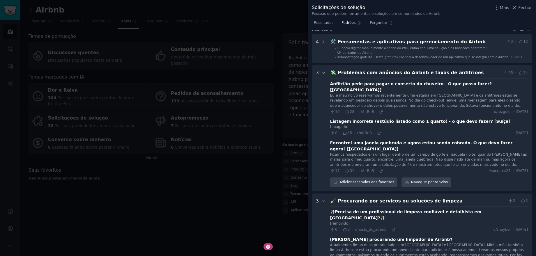
scroll to position [19, 0]
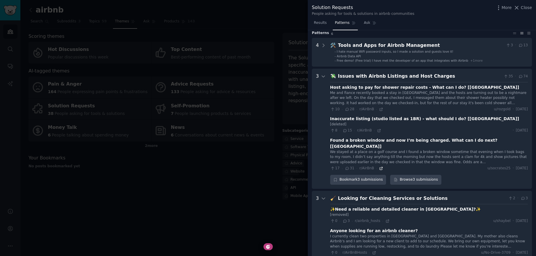
click at [380, 167] on icon at bounding box center [381, 168] width 3 height 3
click at [153, 202] on div at bounding box center [268, 128] width 536 height 256
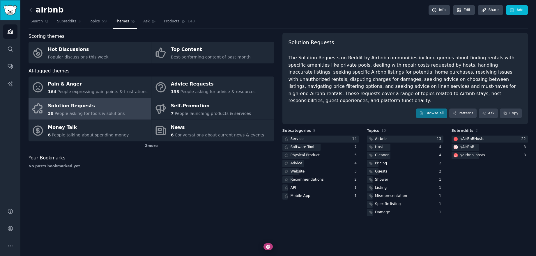
click at [19, 9] on link "Sidebar" at bounding box center [10, 10] width 20 height 20
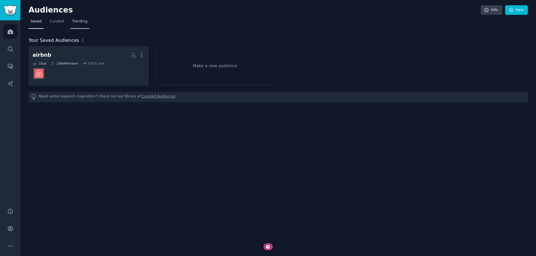
click at [83, 26] on link "Trending" at bounding box center [79, 23] width 19 height 12
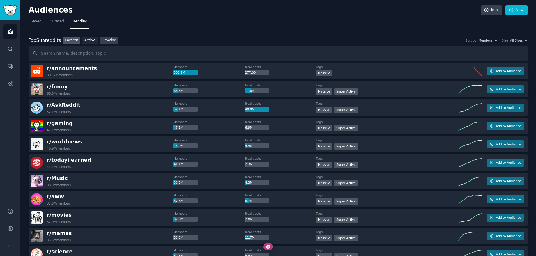
click at [112, 38] on link "Growing" at bounding box center [108, 40] width 19 height 7
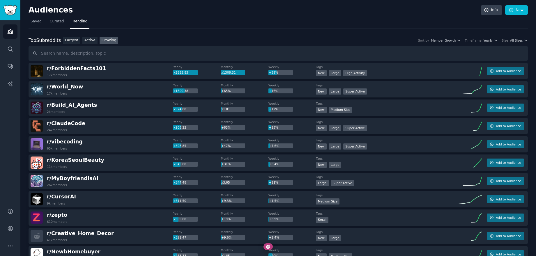
click at [508, 41] on div "Size All Sizes" at bounding box center [514, 40] width 26 height 4
click at [514, 40] on span "All Sizes" at bounding box center [516, 40] width 13 height 4
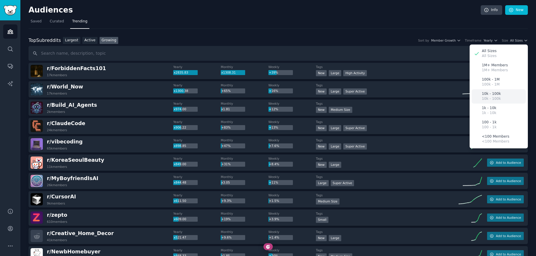
click at [489, 94] on p "10k - 100k" at bounding box center [490, 93] width 19 height 5
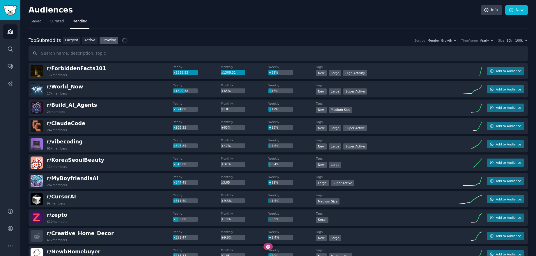
click at [483, 44] on div "Top Subreddits Top Subreddits Largest Active Growing Sort by Member Growth Time…" at bounding box center [278, 40] width 499 height 7
click at [483, 42] on span "Yearly" at bounding box center [483, 40] width 9 height 4
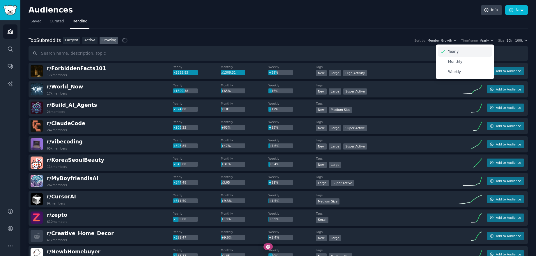
click at [471, 49] on div "Yearly" at bounding box center [464, 52] width 54 height 10
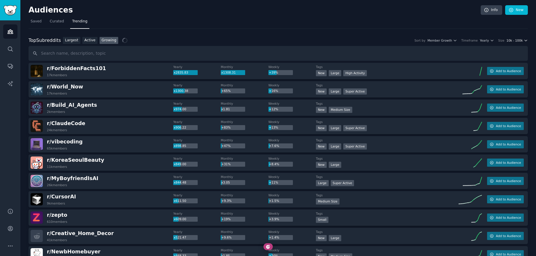
click at [515, 41] on span "10k - 100k" at bounding box center [514, 40] width 16 height 4
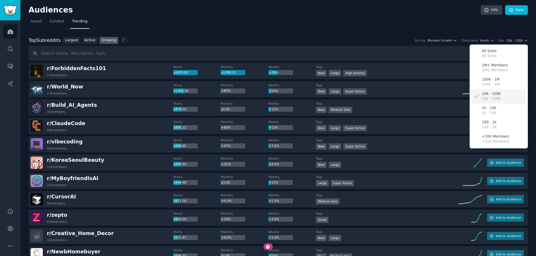
click at [487, 94] on p "10k - 100k" at bounding box center [490, 93] width 19 height 5
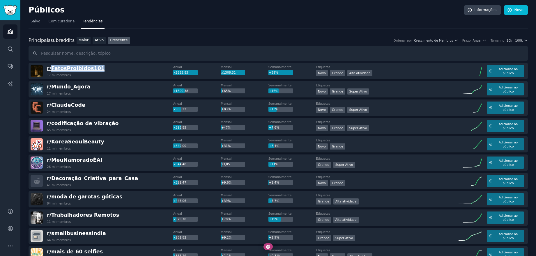
click at [69, 68] on font "FatosProibidos101" at bounding box center [77, 68] width 53 height 6
click at [136, 70] on div "r/ FatosProibidos101 17 mil membros" at bounding box center [102, 71] width 143 height 12
click at [102, 195] on font "moda de garotas góticas" at bounding box center [86, 197] width 71 height 6
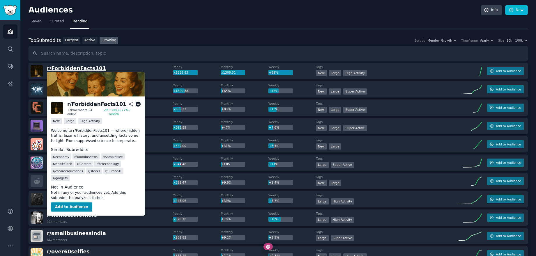
click at [85, 68] on span "r/ ForbiddenFacts101" at bounding box center [76, 68] width 59 height 6
click at [137, 104] on icon at bounding box center [138, 104] width 5 height 5
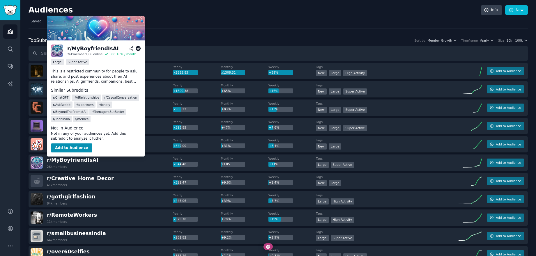
click at [137, 49] on icon at bounding box center [138, 48] width 5 height 5
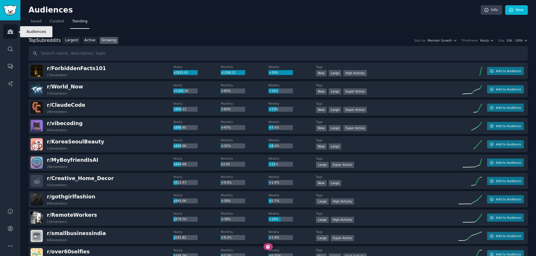
click at [8, 33] on icon "Sidebar" at bounding box center [10, 32] width 5 height 4
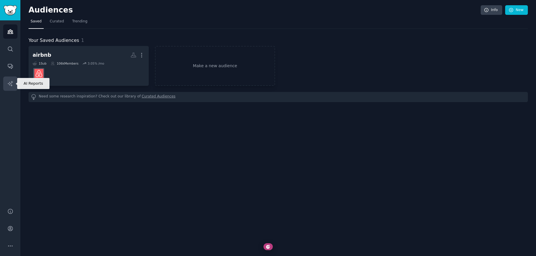
click at [7, 87] on link "AI Reports" at bounding box center [10, 84] width 14 height 14
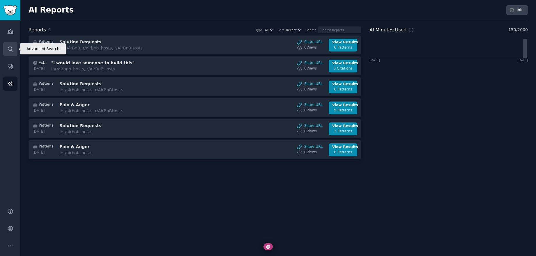
click at [9, 44] on link "Search" at bounding box center [10, 49] width 14 height 14
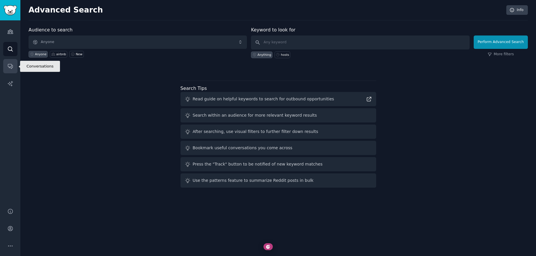
click at [8, 64] on icon "Sidebar" at bounding box center [10, 66] width 6 height 6
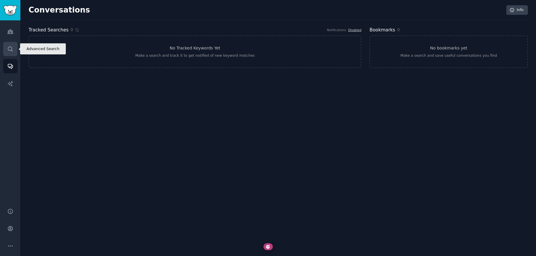
click at [10, 51] on icon "Sidebar" at bounding box center [10, 49] width 6 height 6
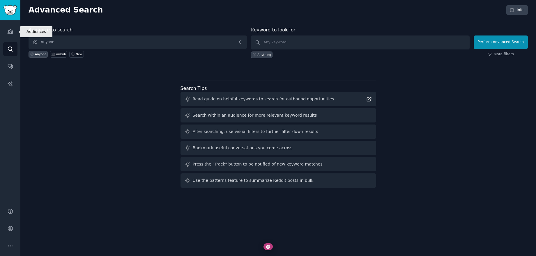
click at [11, 38] on link "Audiences" at bounding box center [10, 31] width 14 height 14
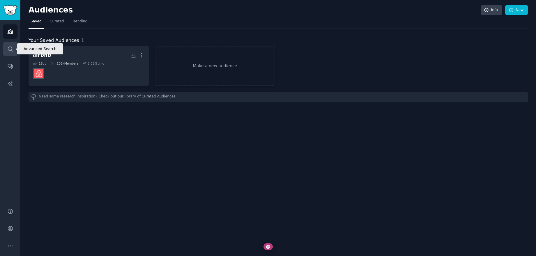
click at [9, 48] on icon "Sidebar" at bounding box center [10, 49] width 6 height 6
